Goal: Complete application form: Complete application form

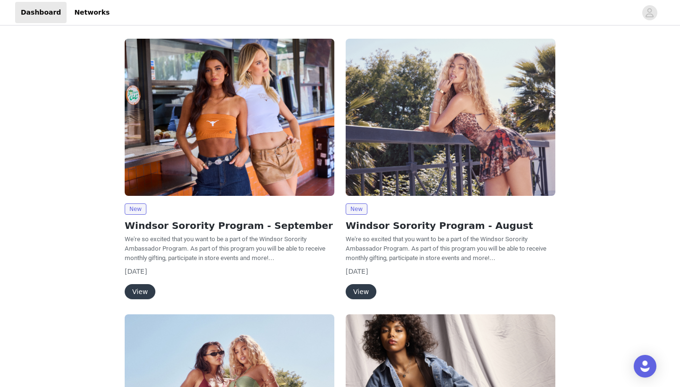
click at [139, 289] on button "View" at bounding box center [140, 291] width 31 height 15
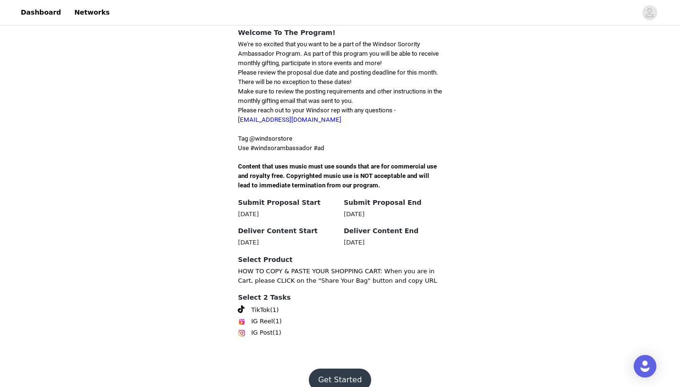
scroll to position [228, 0]
click at [341, 369] on button "Get Started" at bounding box center [340, 380] width 63 height 23
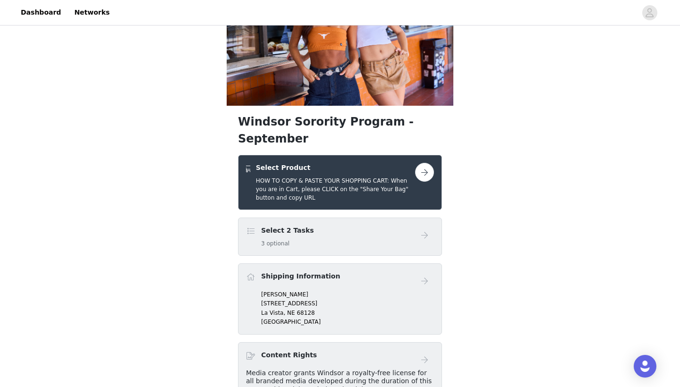
scroll to position [75, 0]
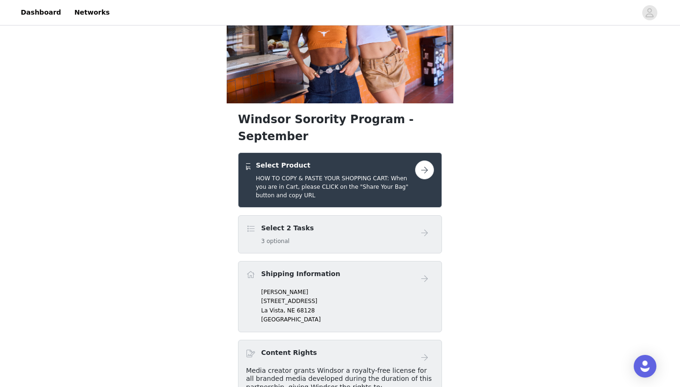
click at [426, 161] on button "button" at bounding box center [424, 170] width 19 height 19
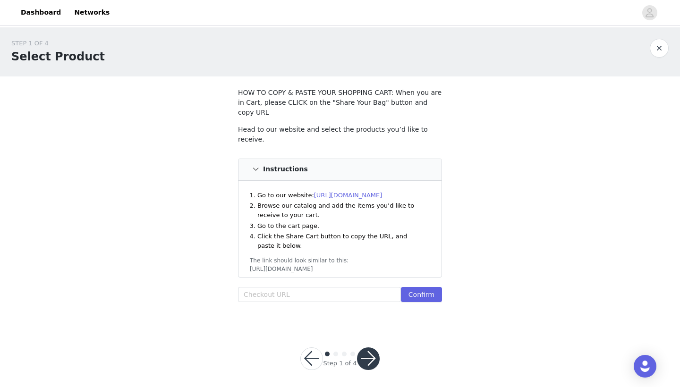
click at [315, 349] on button "button" at bounding box center [311, 359] width 23 height 23
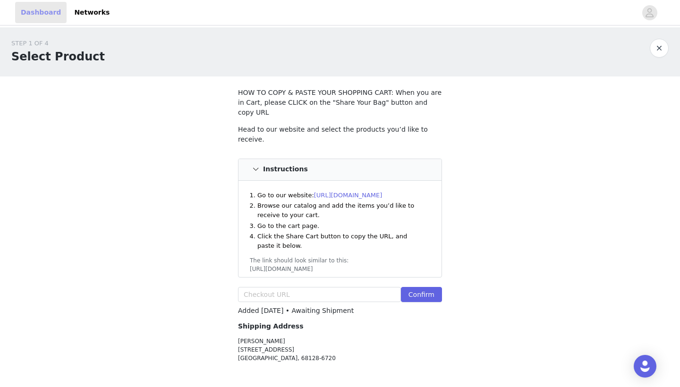
scroll to position [50, 0]
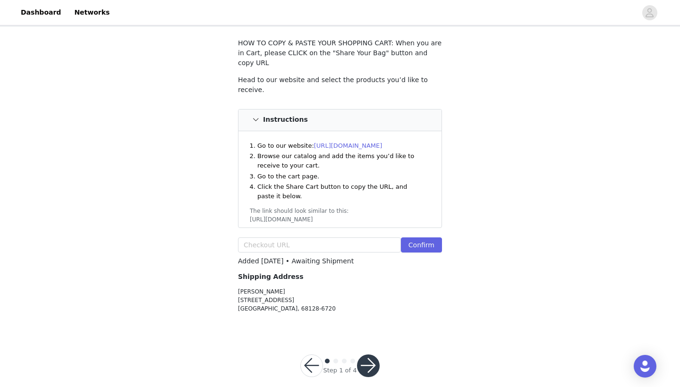
click at [314, 355] on button "button" at bounding box center [311, 366] width 23 height 23
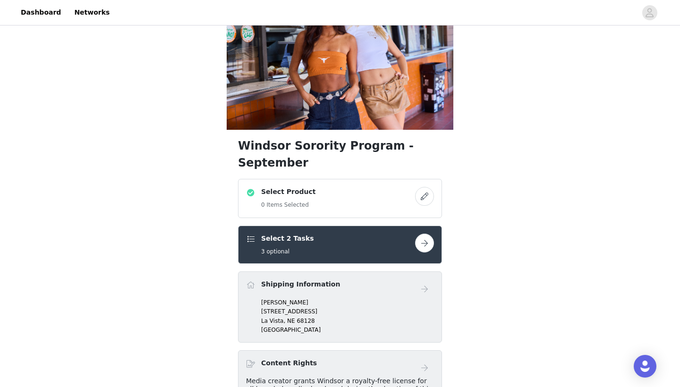
scroll to position [57, 0]
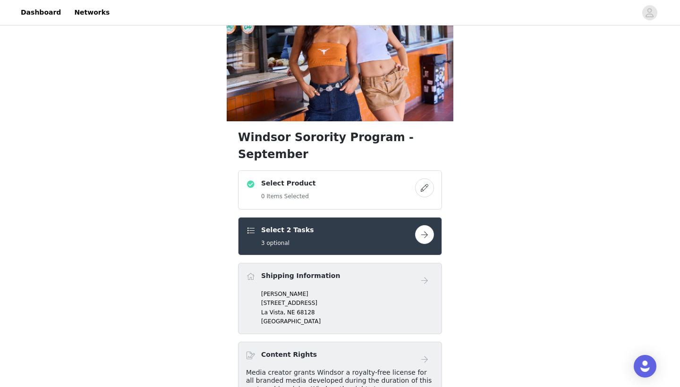
click at [424, 179] on button "button" at bounding box center [424, 188] width 19 height 19
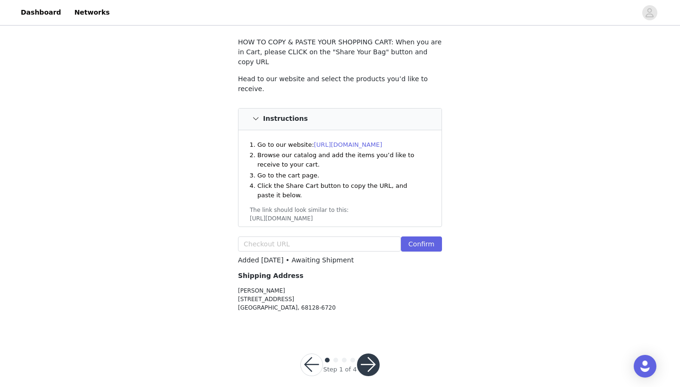
scroll to position [50, 0]
click at [314, 357] on button "button" at bounding box center [311, 366] width 23 height 23
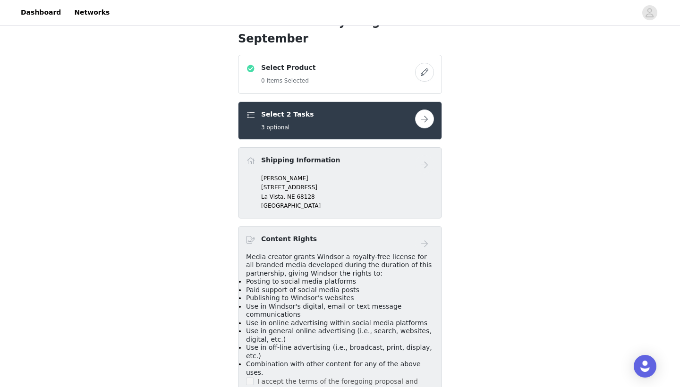
scroll to position [156, 0]
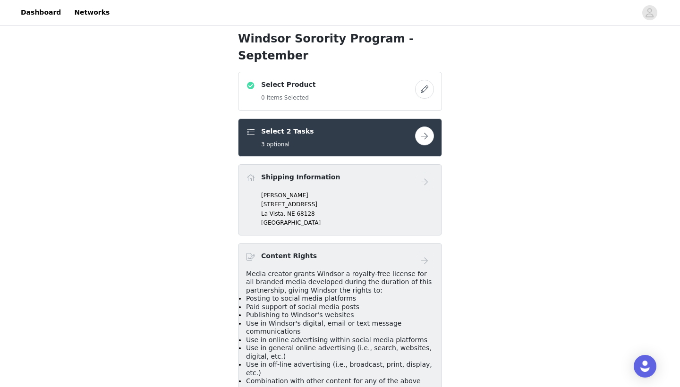
click at [422, 127] on button "button" at bounding box center [424, 136] width 19 height 19
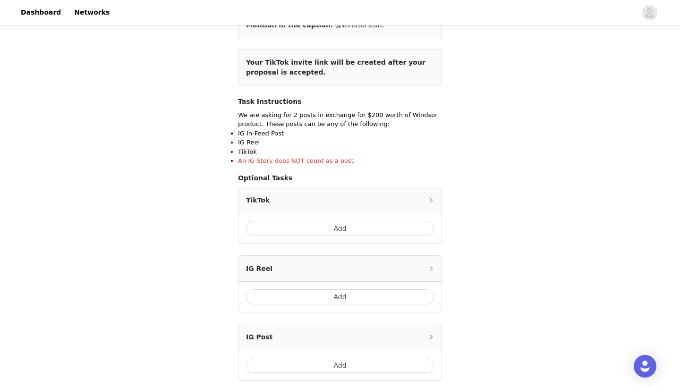
scroll to position [102, 0]
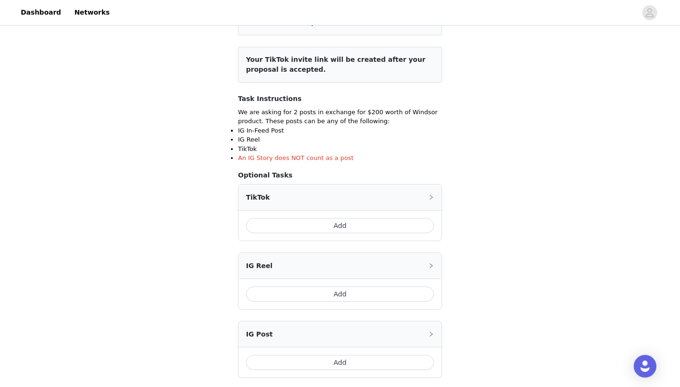
click at [430, 195] on icon "icon: right" at bounding box center [431, 198] width 6 height 6
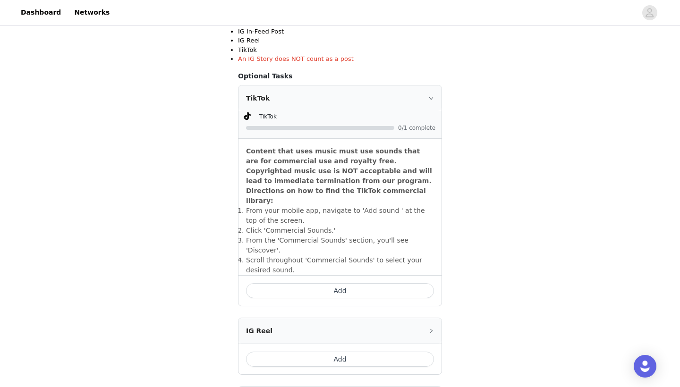
scroll to position [202, 0]
click at [430, 97] on icon "icon: right" at bounding box center [431, 98] width 6 height 6
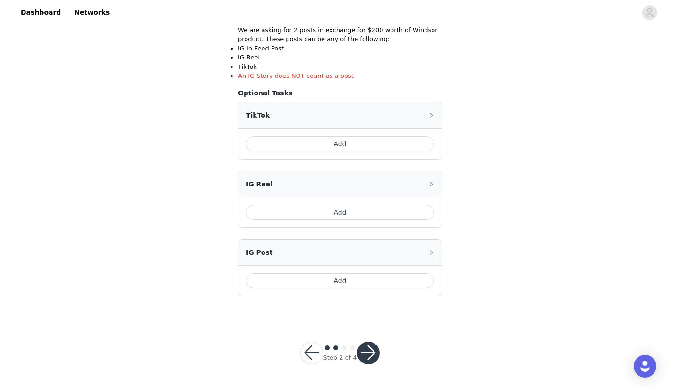
scroll to position [182, 0]
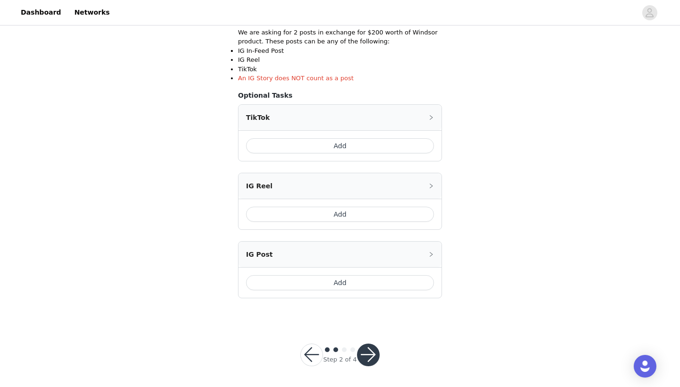
click at [342, 142] on button "Add" at bounding box center [340, 145] width 188 height 15
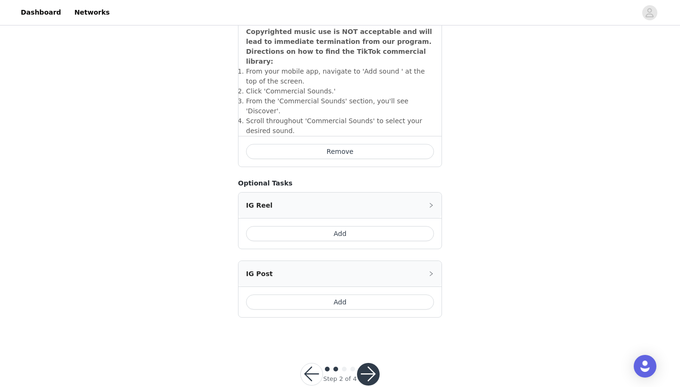
scroll to position [340, 0]
click at [440, 262] on div "IG Post" at bounding box center [339, 275] width 203 height 26
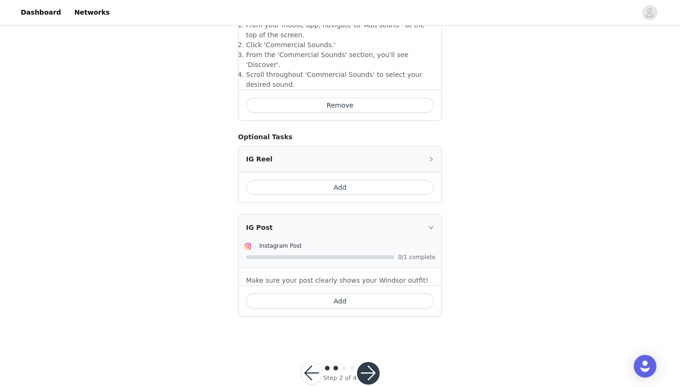
scroll to position [385, 0]
click at [338, 295] on button "Add" at bounding box center [340, 302] width 188 height 15
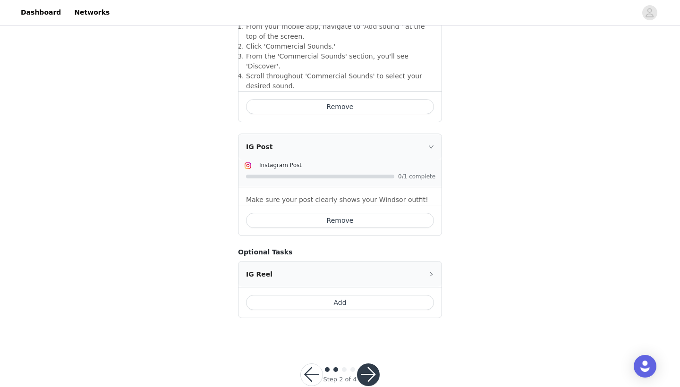
click at [367, 364] on button "button" at bounding box center [368, 375] width 23 height 23
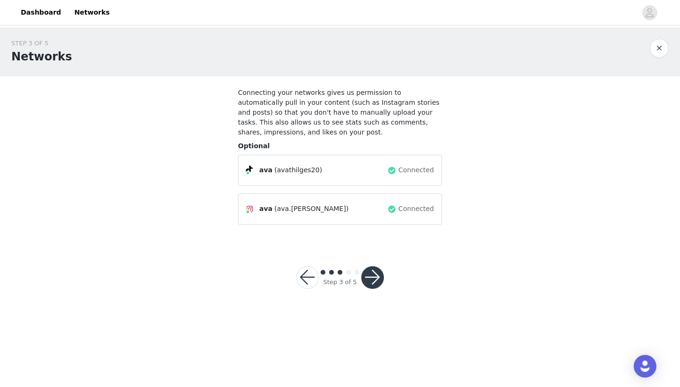
click at [376, 280] on button "button" at bounding box center [372, 277] width 23 height 23
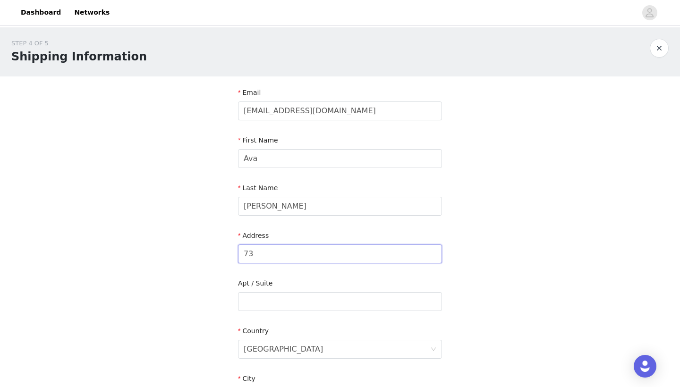
type input "7"
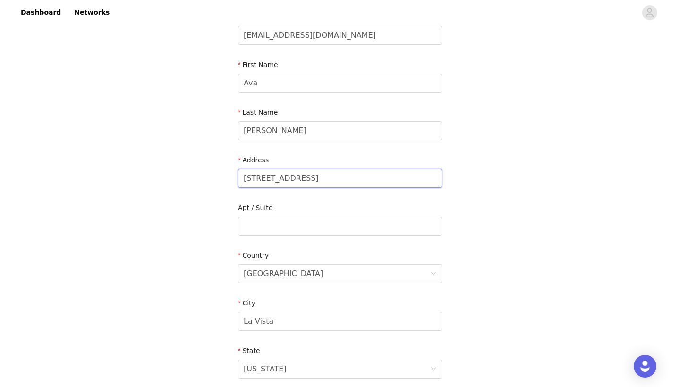
scroll to position [88, 0]
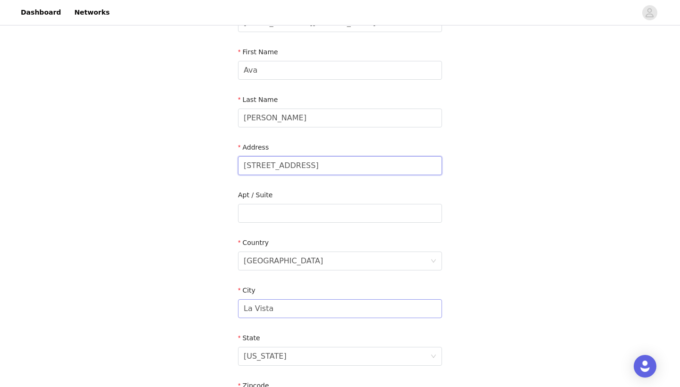
type input "250 N. 13th Street"
type input "L"
type input "Lincoln"
click at [275, 213] on input "text" at bounding box center [340, 213] width 204 height 19
type input "Parkhaus"
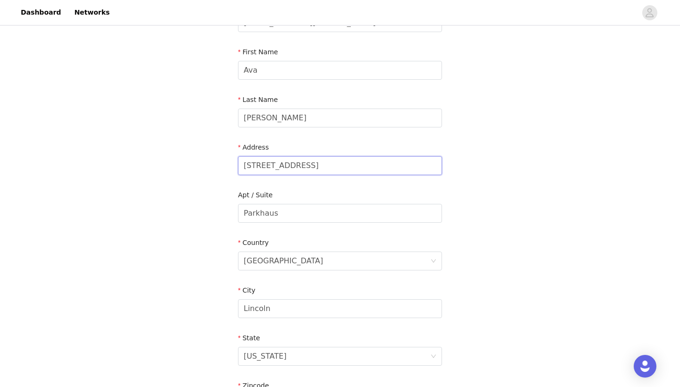
click at [244, 165] on input "250 N. 13th Street" at bounding box center [340, 165] width 204 height 19
click at [326, 169] on input "Larson Building, 250 N. 13th Street" at bounding box center [340, 165] width 204 height 19
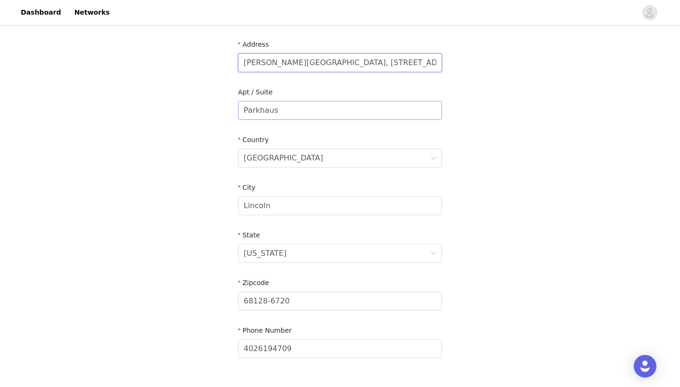
scroll to position [193, 0]
type input "Larson Building, 250 N 13th Street"
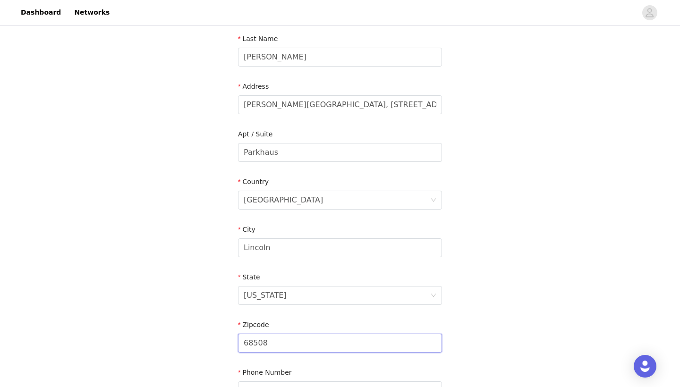
scroll to position [148, 0]
type input "68508"
click at [296, 157] on input "Parkhaus" at bounding box center [340, 154] width 204 height 19
type input "Parkhaus Apartment #1007"
click at [398, 179] on div "Country" at bounding box center [340, 186] width 204 height 14
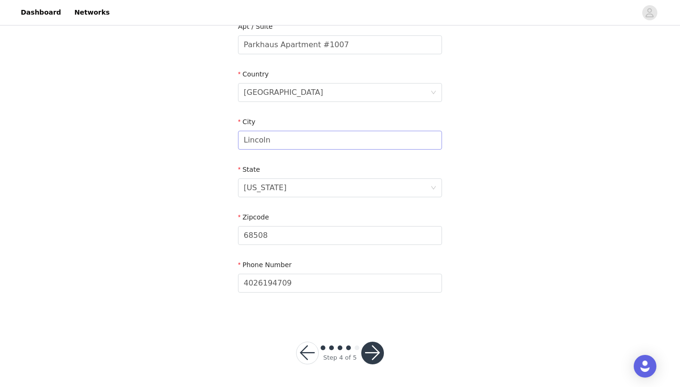
scroll to position [256, 0]
click at [373, 350] on button "button" at bounding box center [372, 353] width 23 height 23
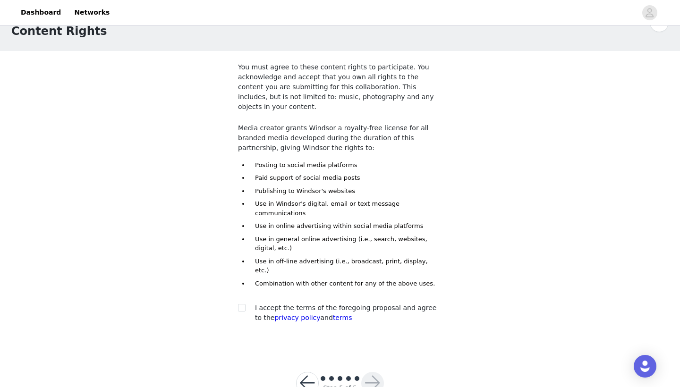
scroll to position [25, 0]
click at [242, 305] on input "checkbox" at bounding box center [241, 308] width 7 height 7
checkbox input "true"
click at [374, 373] on button "button" at bounding box center [372, 384] width 23 height 23
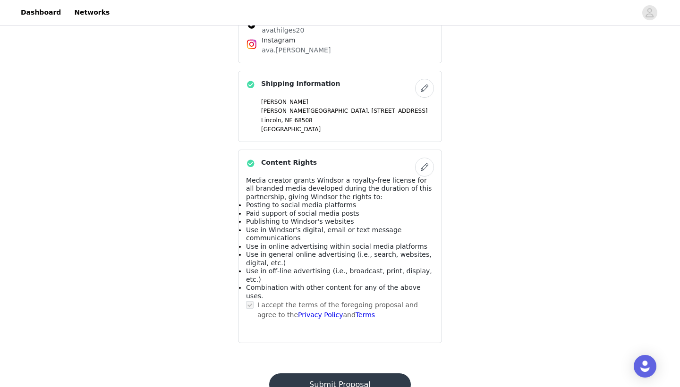
scroll to position [366, 0]
click at [341, 374] on button "Submit Proposal" at bounding box center [339, 385] width 141 height 23
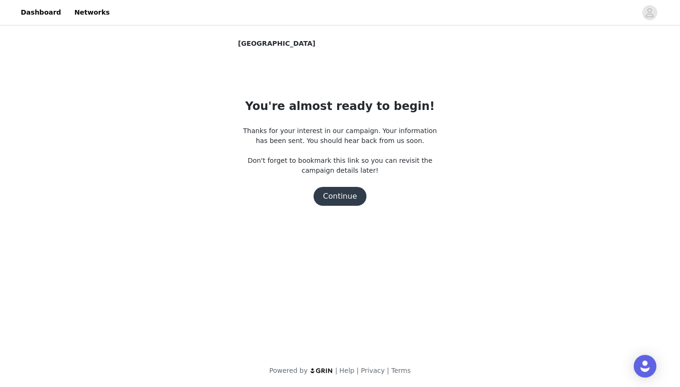
scroll to position [0, 0]
click at [340, 198] on button "Continue" at bounding box center [340, 196] width 53 height 19
